Goal: Information Seeking & Learning: Learn about a topic

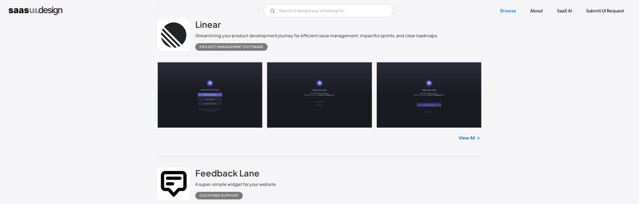
scroll to position [3004, 0]
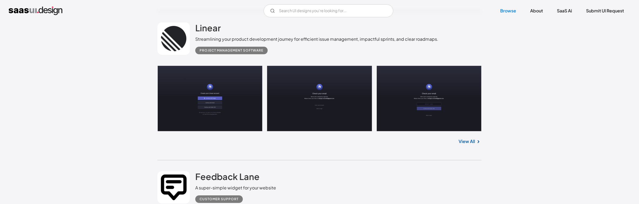
click at [476, 142] on img at bounding box center [478, 142] width 6 height 6
click at [474, 144] on link "View All" at bounding box center [467, 141] width 16 height 6
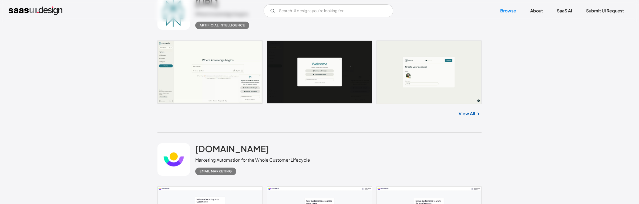
scroll to position [4433, 0]
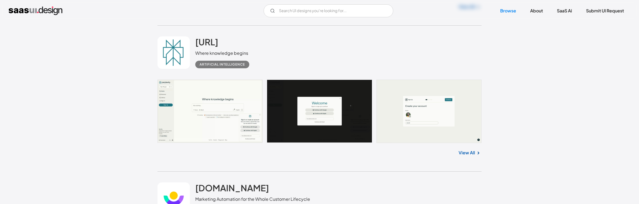
click at [468, 156] on link "View All" at bounding box center [467, 153] width 16 height 6
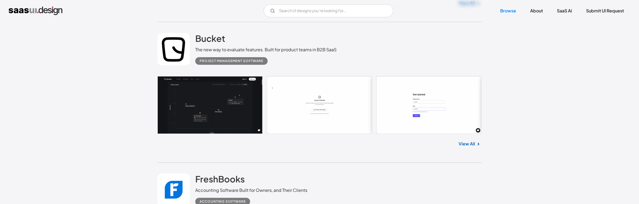
scroll to position [350, 0]
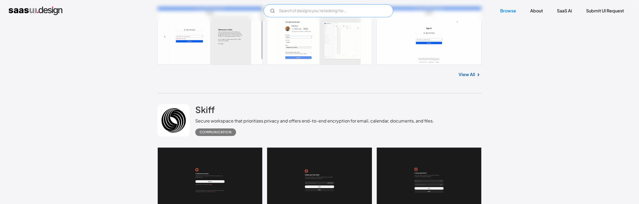
click at [329, 6] on input "Email Form" at bounding box center [329, 10] width 130 height 13
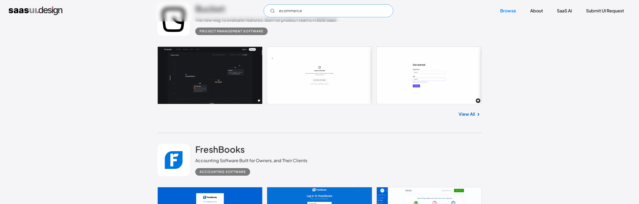
scroll to position [877, 0]
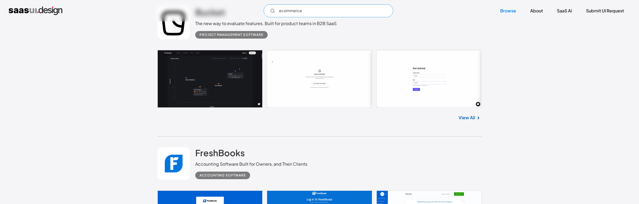
type input "ecommerce"
click at [219, 76] on link at bounding box center [320, 79] width 324 height 58
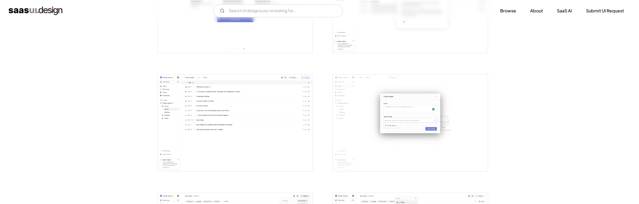
scroll to position [673, 0]
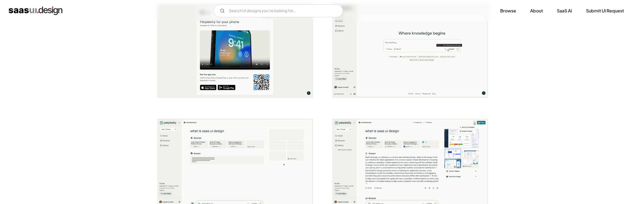
scroll to position [494, 0]
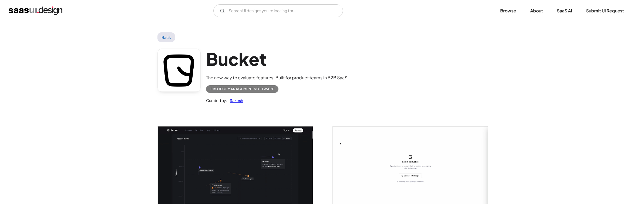
click at [243, 142] on img "open lightbox" at bounding box center [235, 168] width 155 height 85
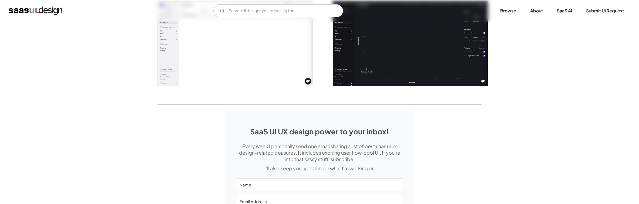
scroll to position [1161, 0]
